Goal: Communication & Community: Ask a question

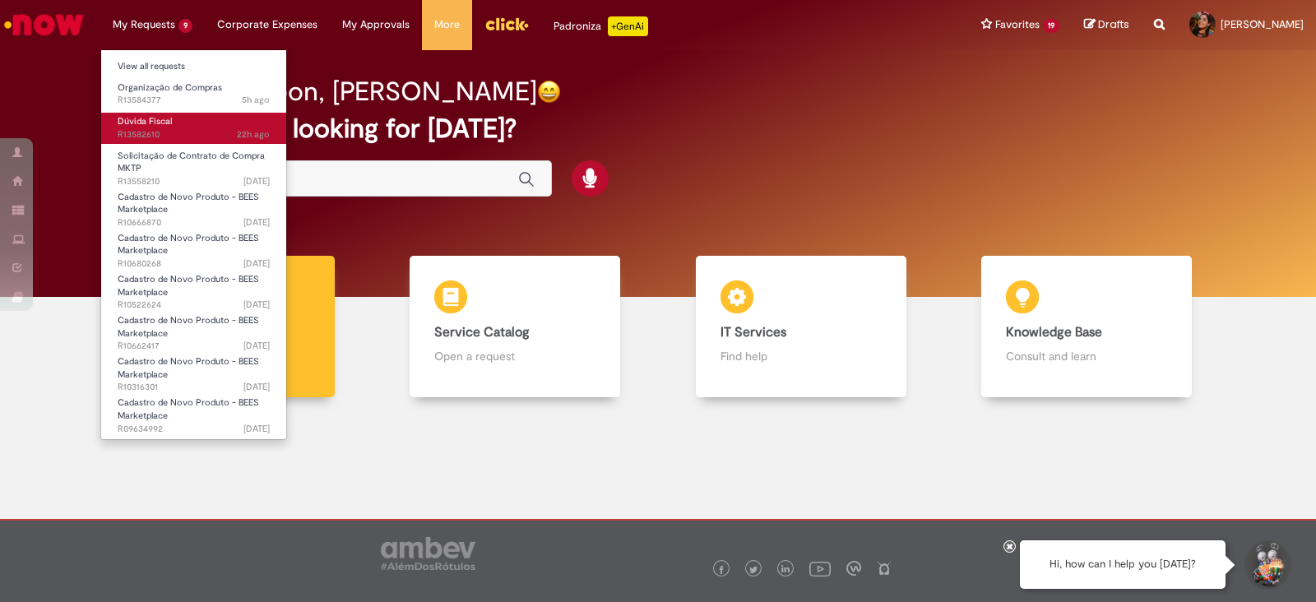
click at [138, 128] on span "22h [DATE] hours ago R13582610" at bounding box center [194, 134] width 152 height 13
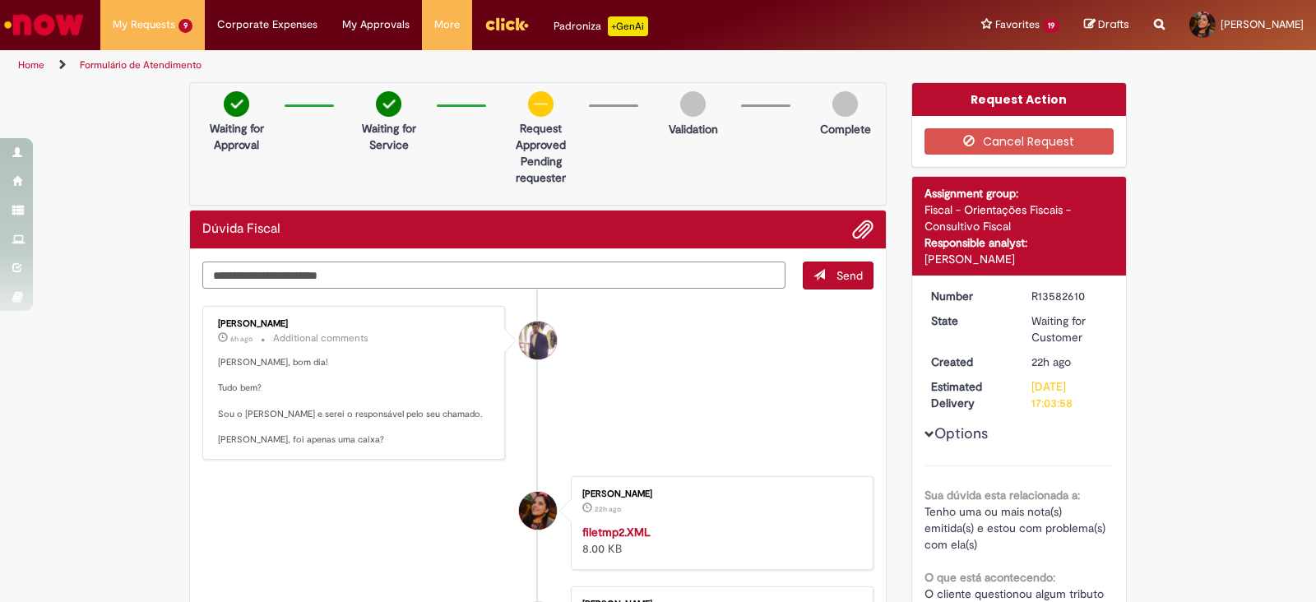
click at [409, 279] on textarea "Type your message here..." at bounding box center [493, 276] width 583 height 28
type textarea "*"
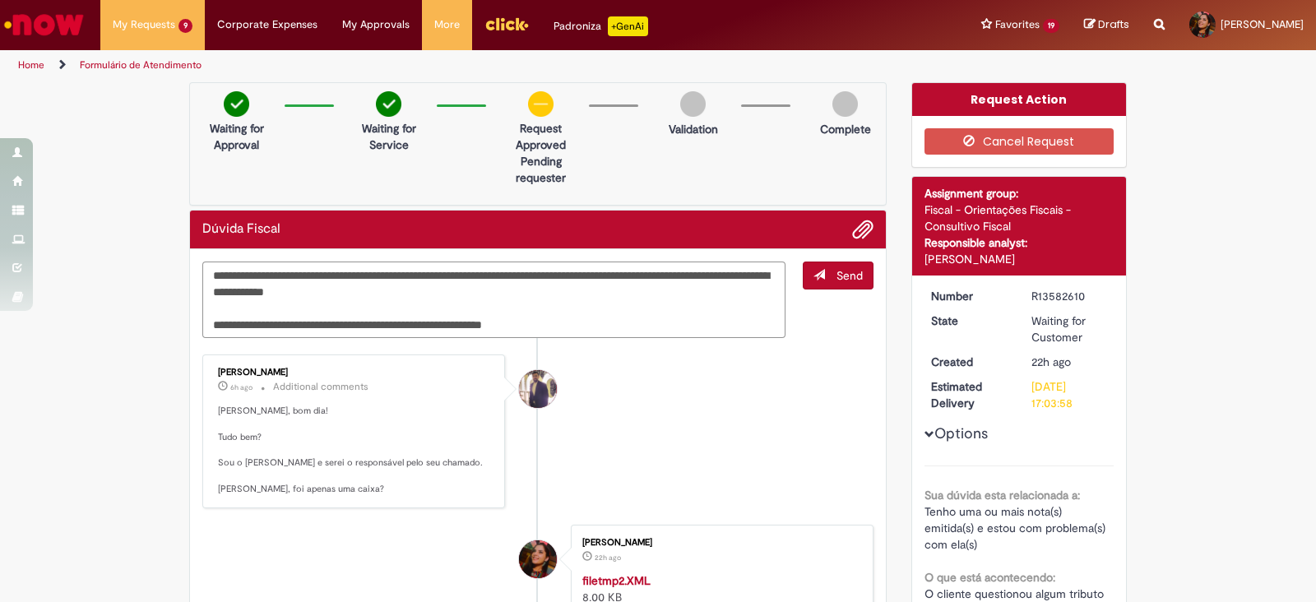
drag, startPoint x: 563, startPoint y: 317, endPoint x: 176, endPoint y: 335, distance: 387.8
click at [177, 335] on div "**********" at bounding box center [538, 505] width 722 height 846
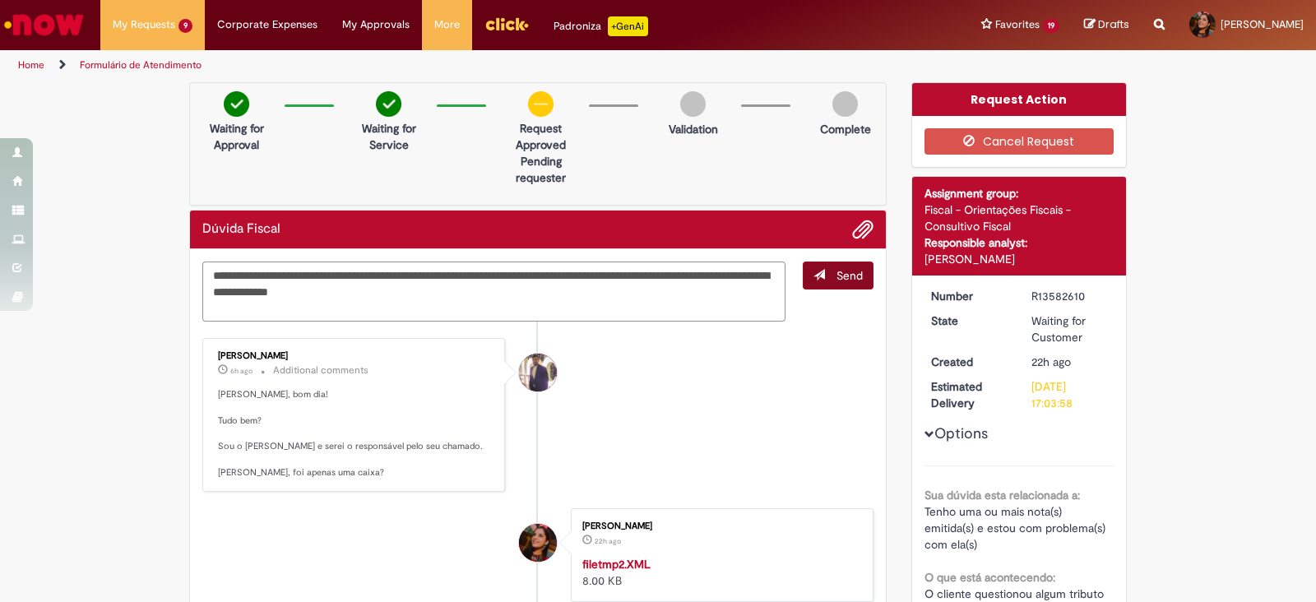
type textarea "**********"
click at [813, 276] on span "submit" at bounding box center [819, 275] width 12 height 12
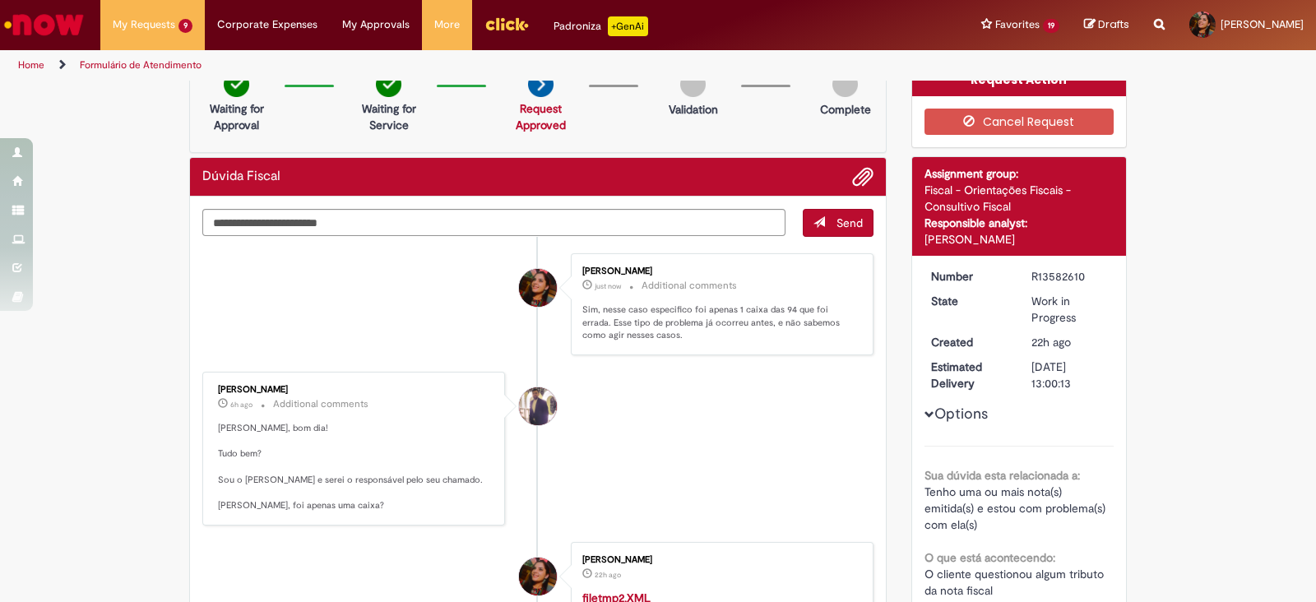
scroll to position [20, 0]
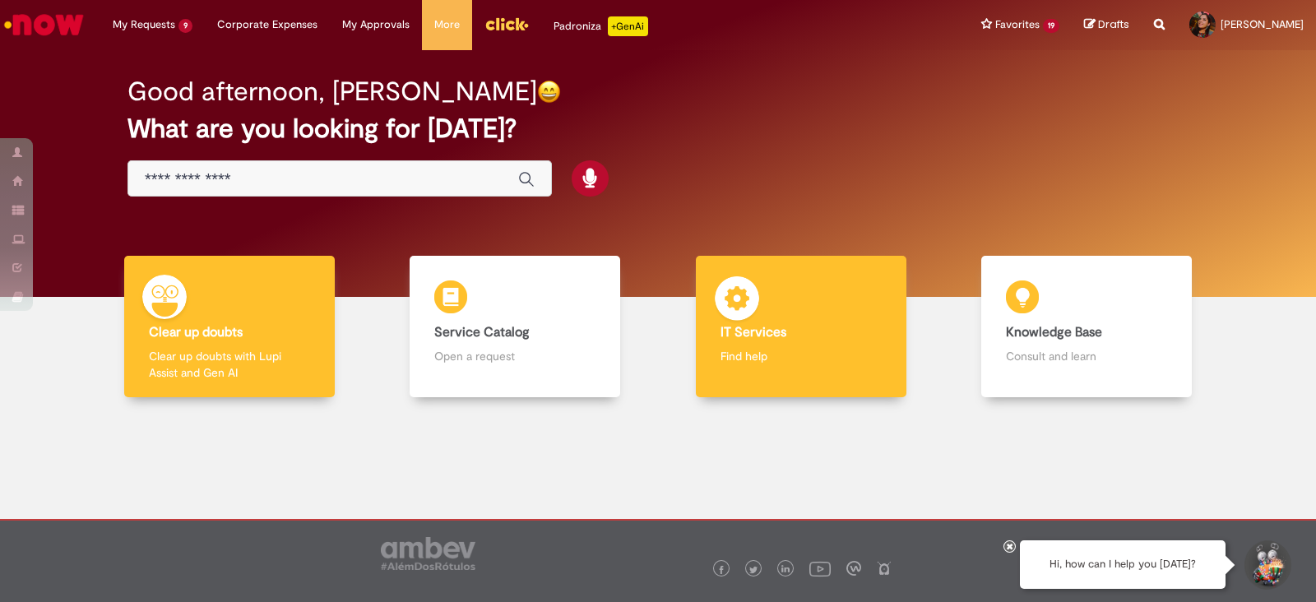
click at [799, 312] on div "IT Services IT Services Find help" at bounding box center [801, 327] width 211 height 142
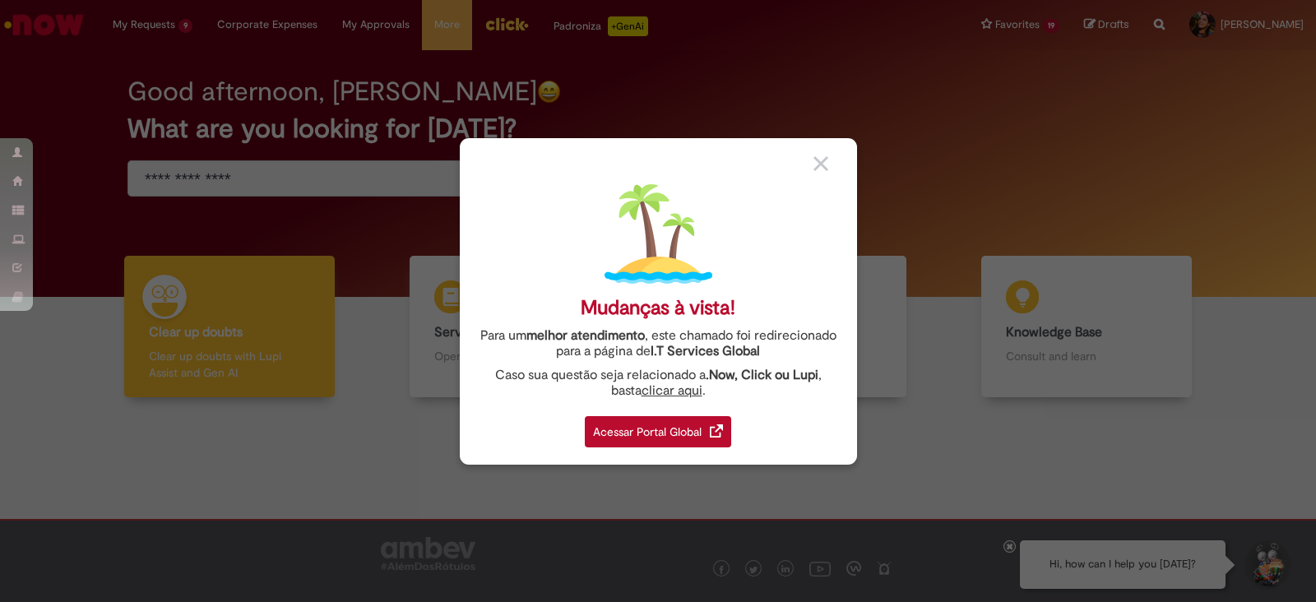
click at [683, 433] on div "Acessar Portal Global" at bounding box center [658, 431] width 146 height 31
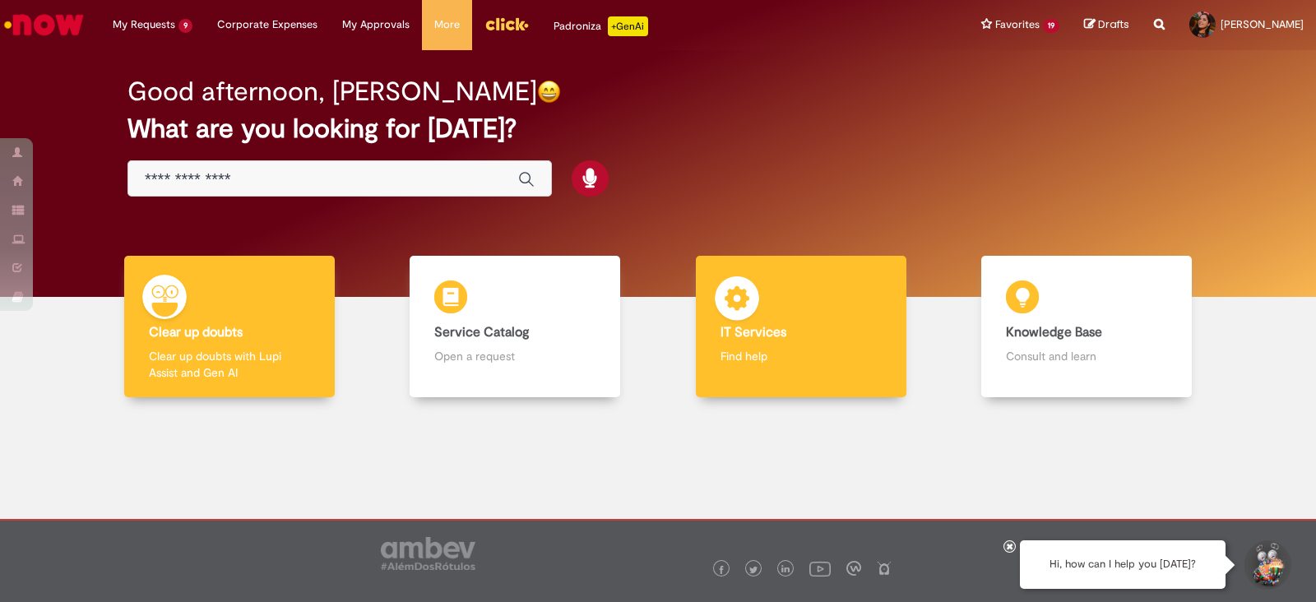
click at [827, 280] on div "IT Services IT Services Find help" at bounding box center [801, 327] width 211 height 142
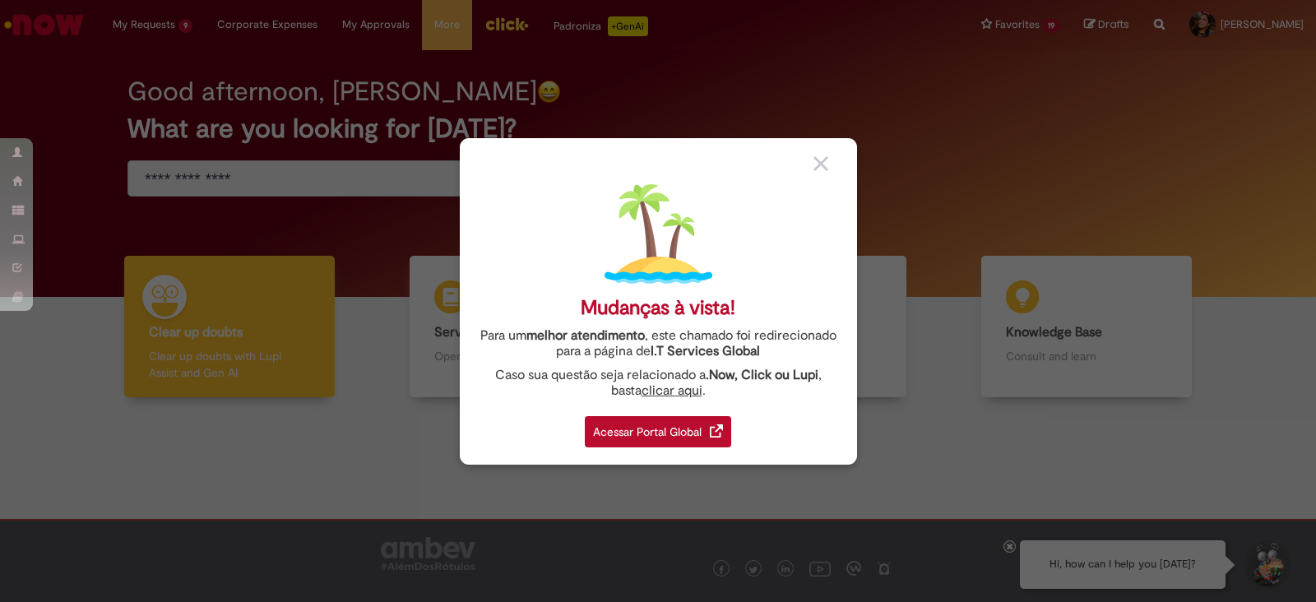
click at [666, 432] on div "Acessar Portal Global" at bounding box center [658, 431] width 146 height 31
